Goal: Transaction & Acquisition: Purchase product/service

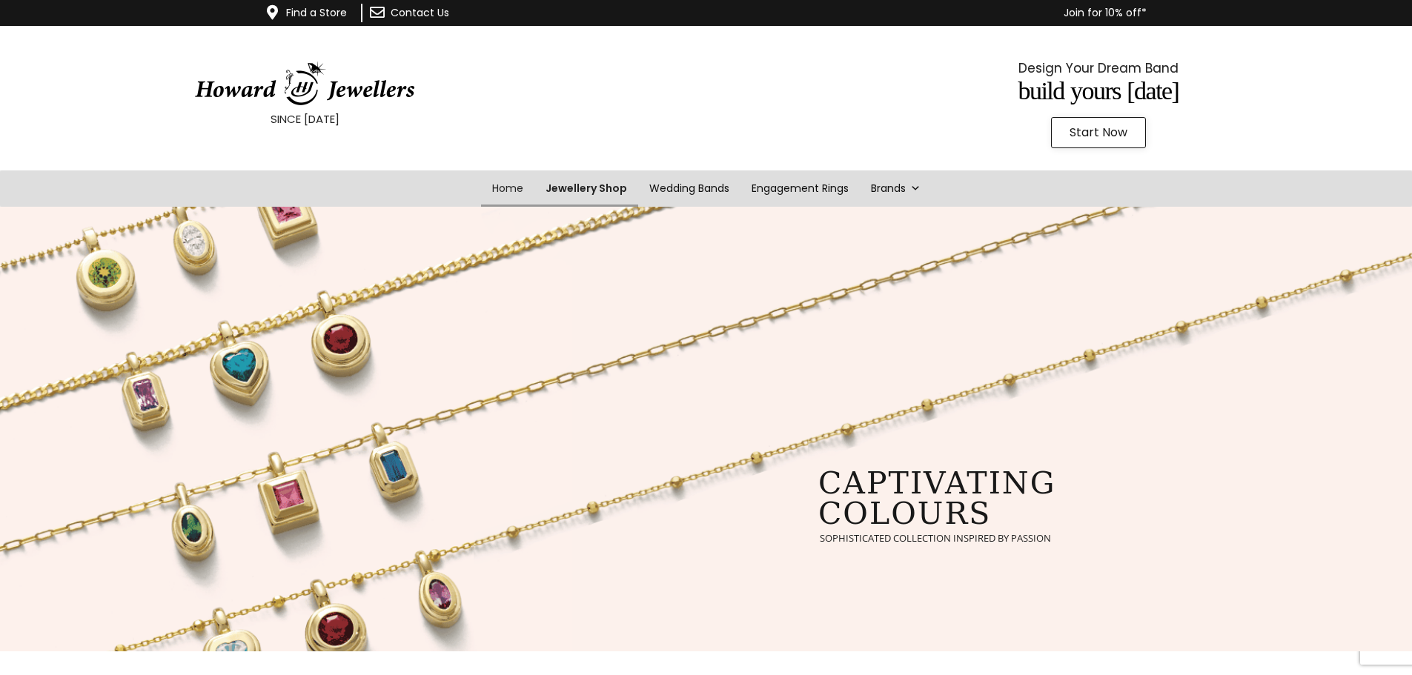
click at [602, 189] on link "Jewellery Shop" at bounding box center [586, 188] width 104 height 36
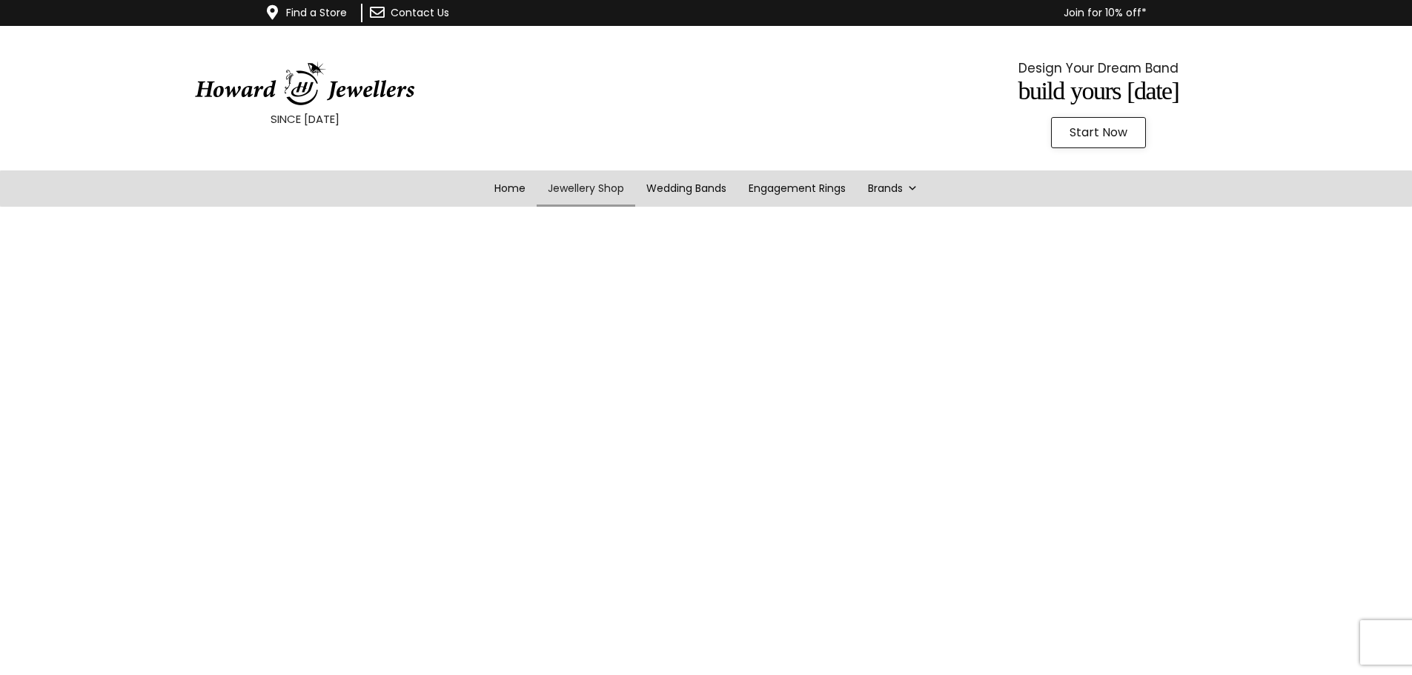
click at [1094, 127] on span "Start Now" at bounding box center [1098, 133] width 58 height 12
click at [789, 190] on link "Engagement Rings" at bounding box center [797, 188] width 124 height 36
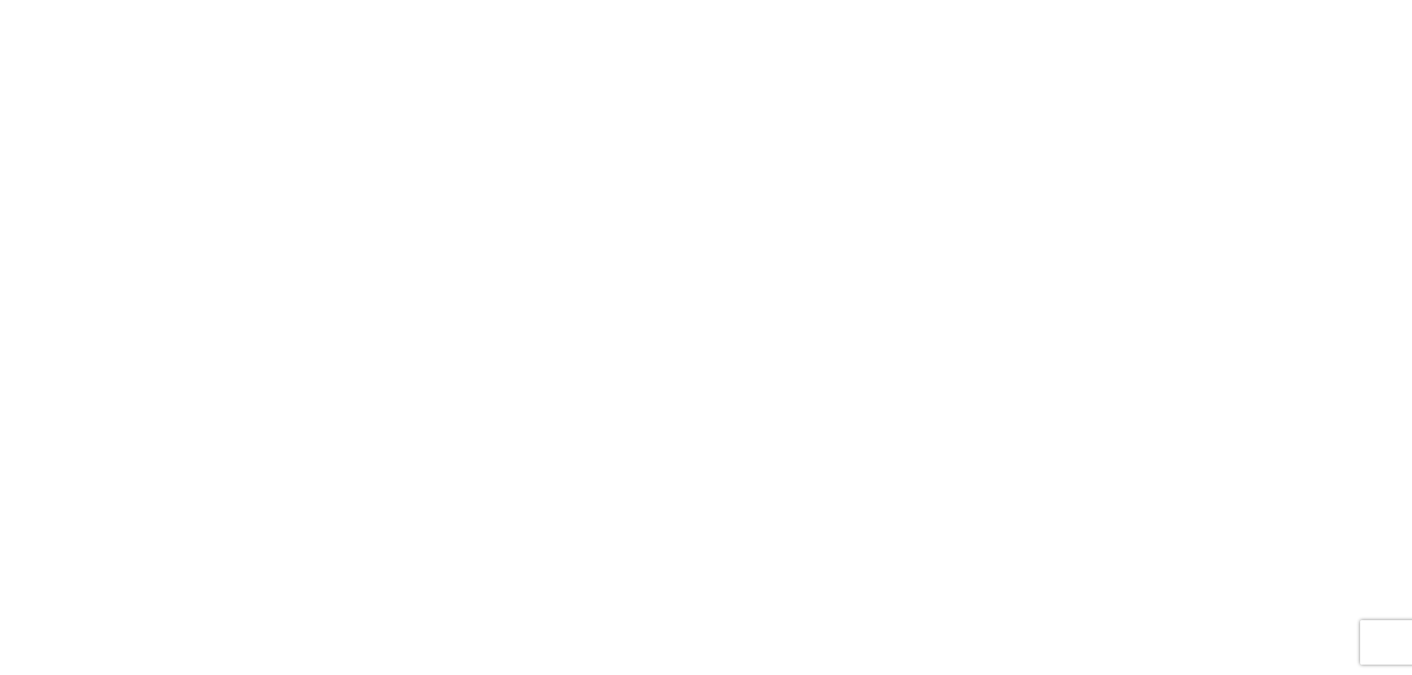
scroll to position [213, 0]
